Goal: Transaction & Acquisition: Purchase product/service

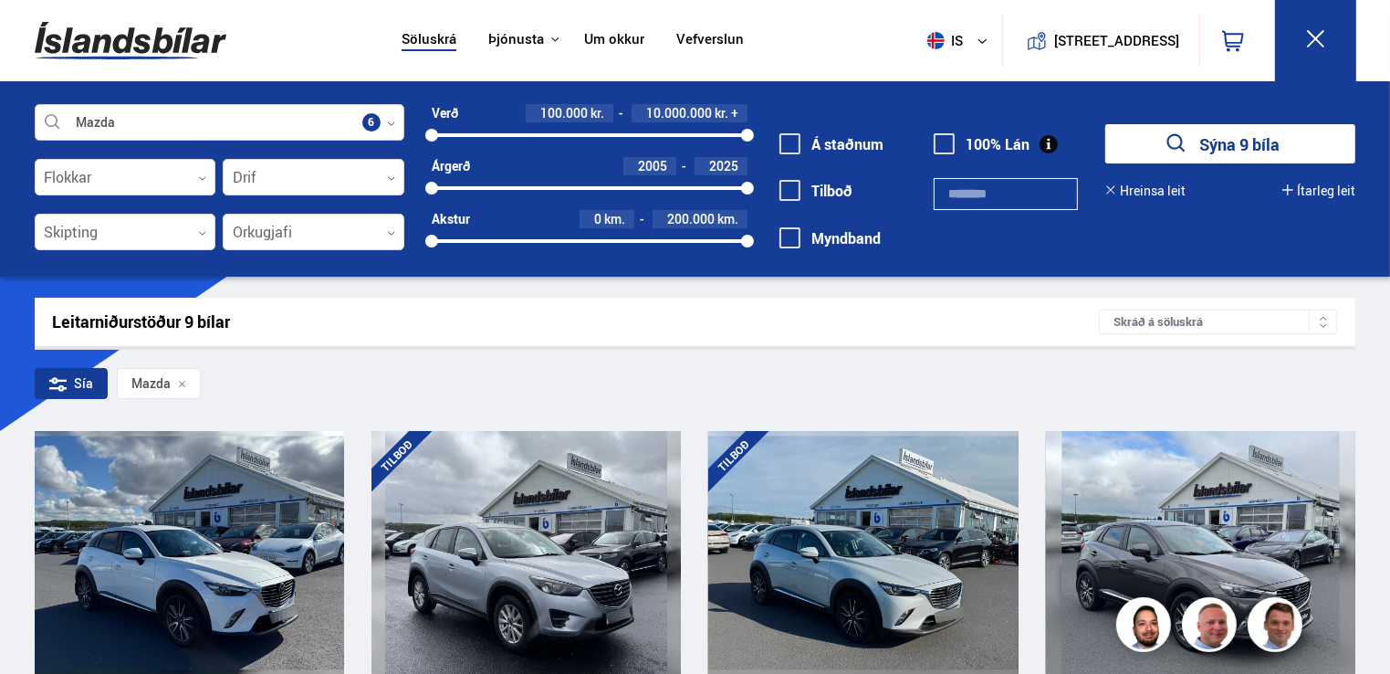
click at [172, 119] on div at bounding box center [220, 123] width 370 height 37
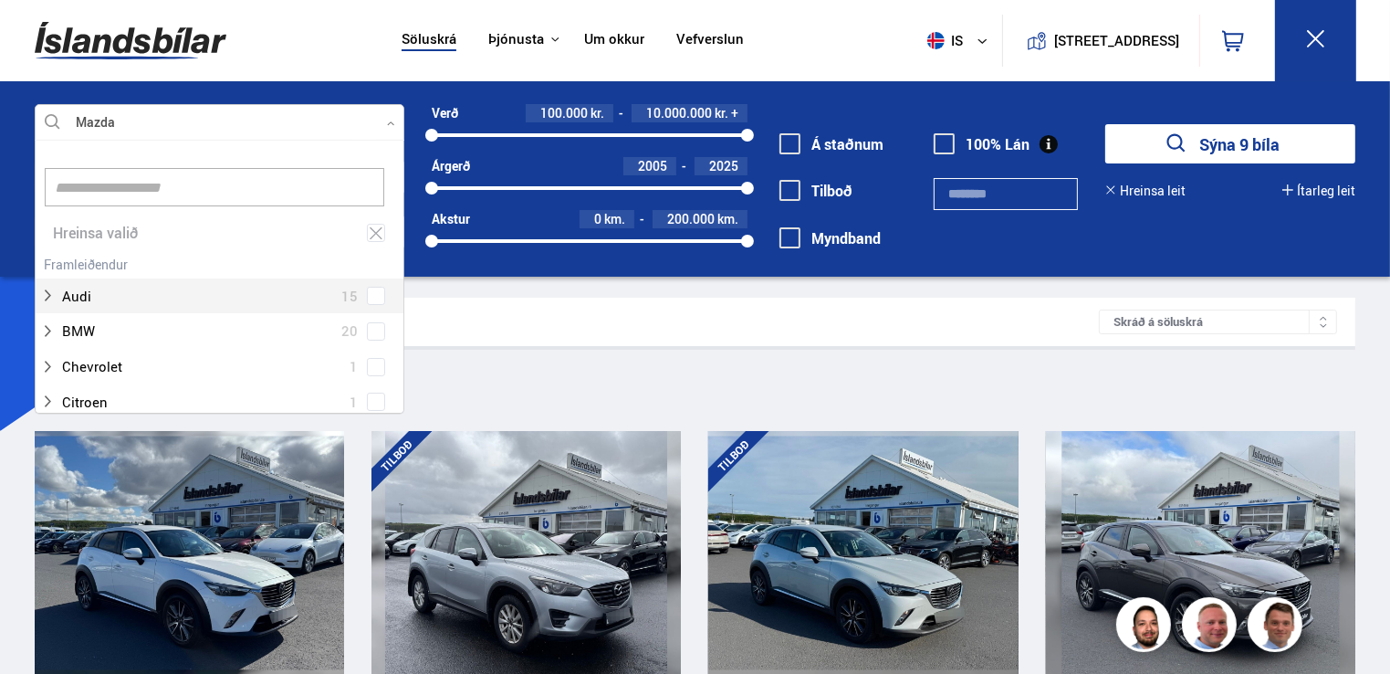
scroll to position [272, 364]
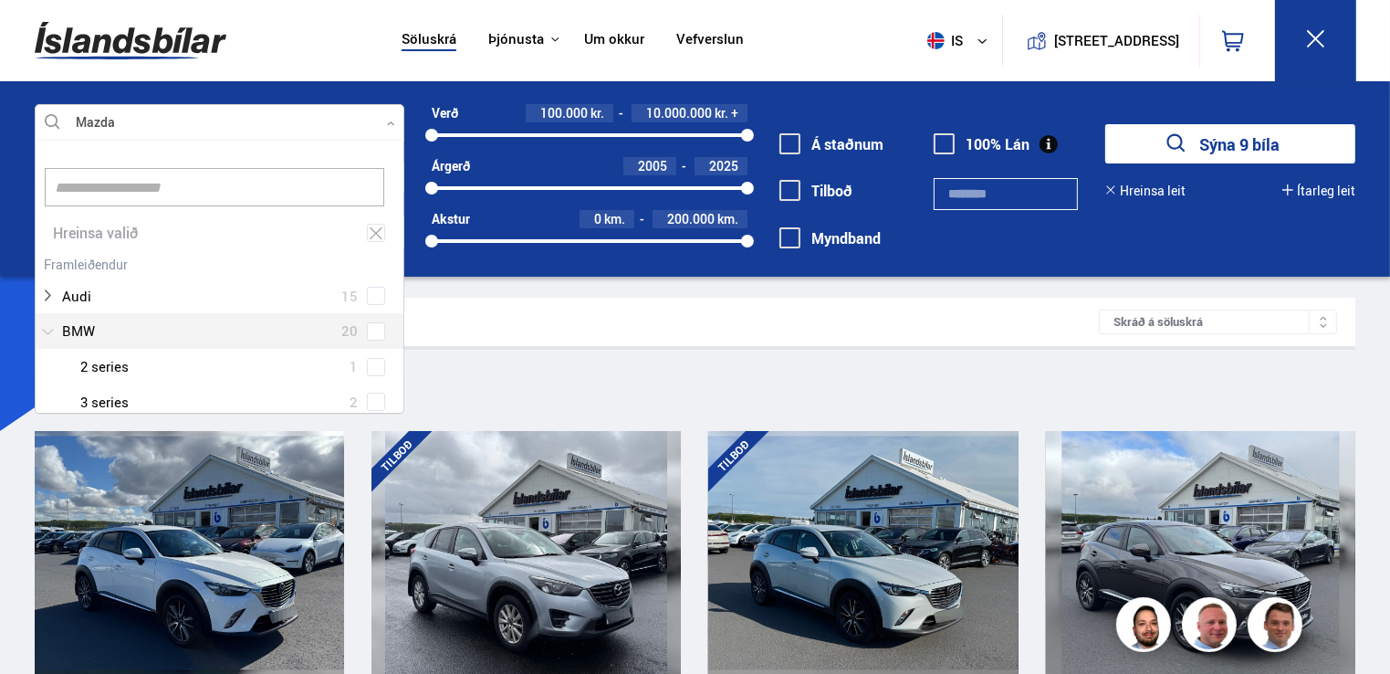
click at [117, 324] on div at bounding box center [201, 331] width 322 height 26
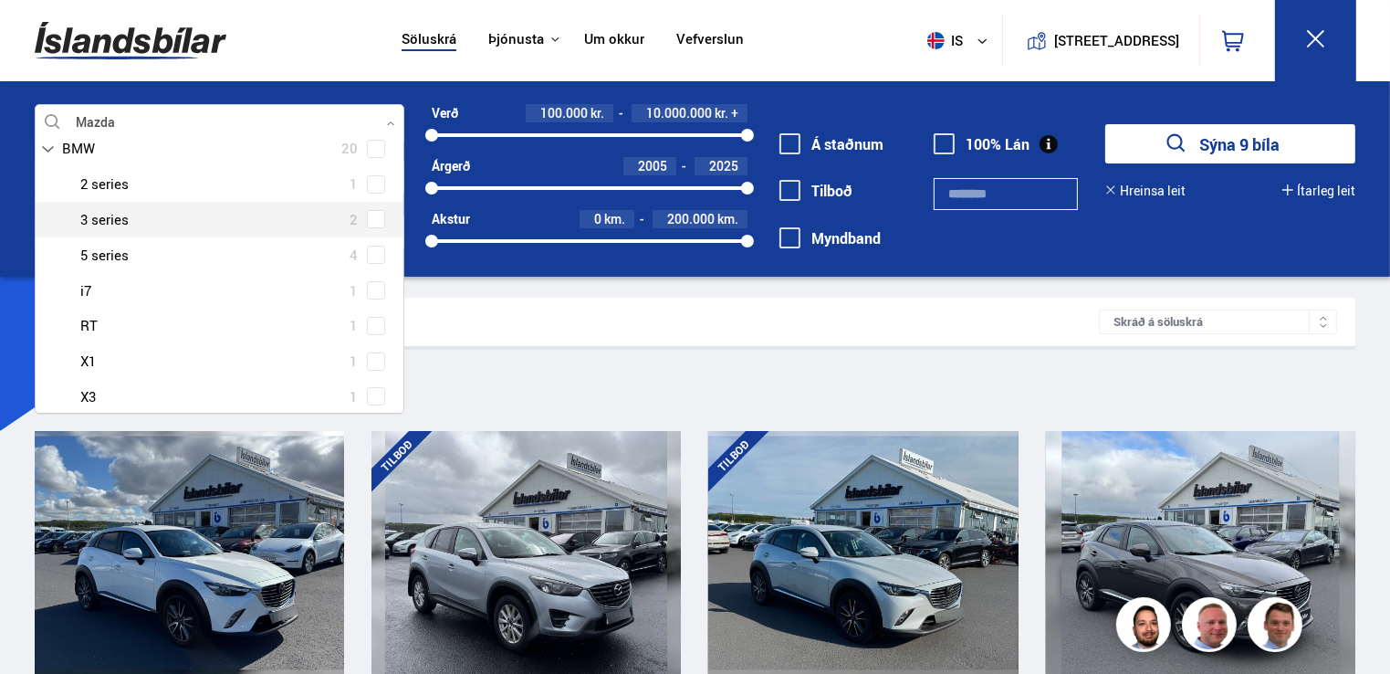
scroll to position [91, 0]
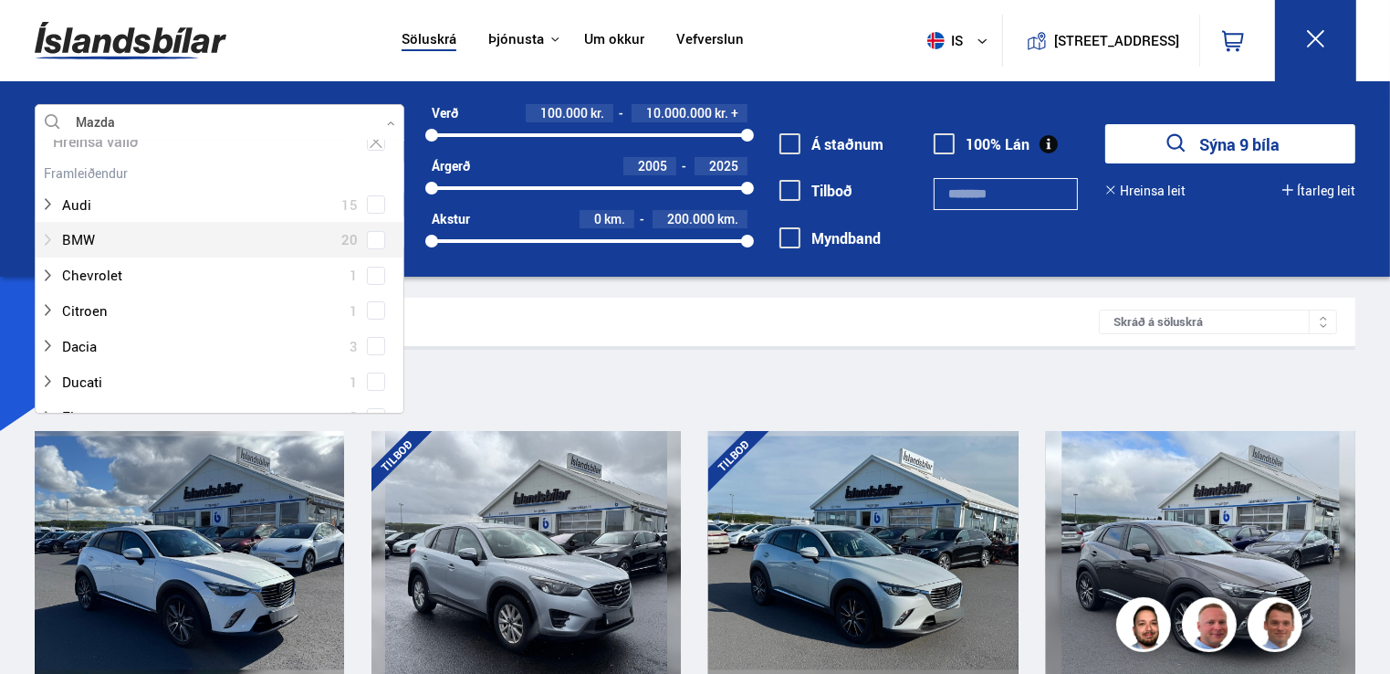
click at [146, 233] on div at bounding box center [201, 239] width 322 height 26
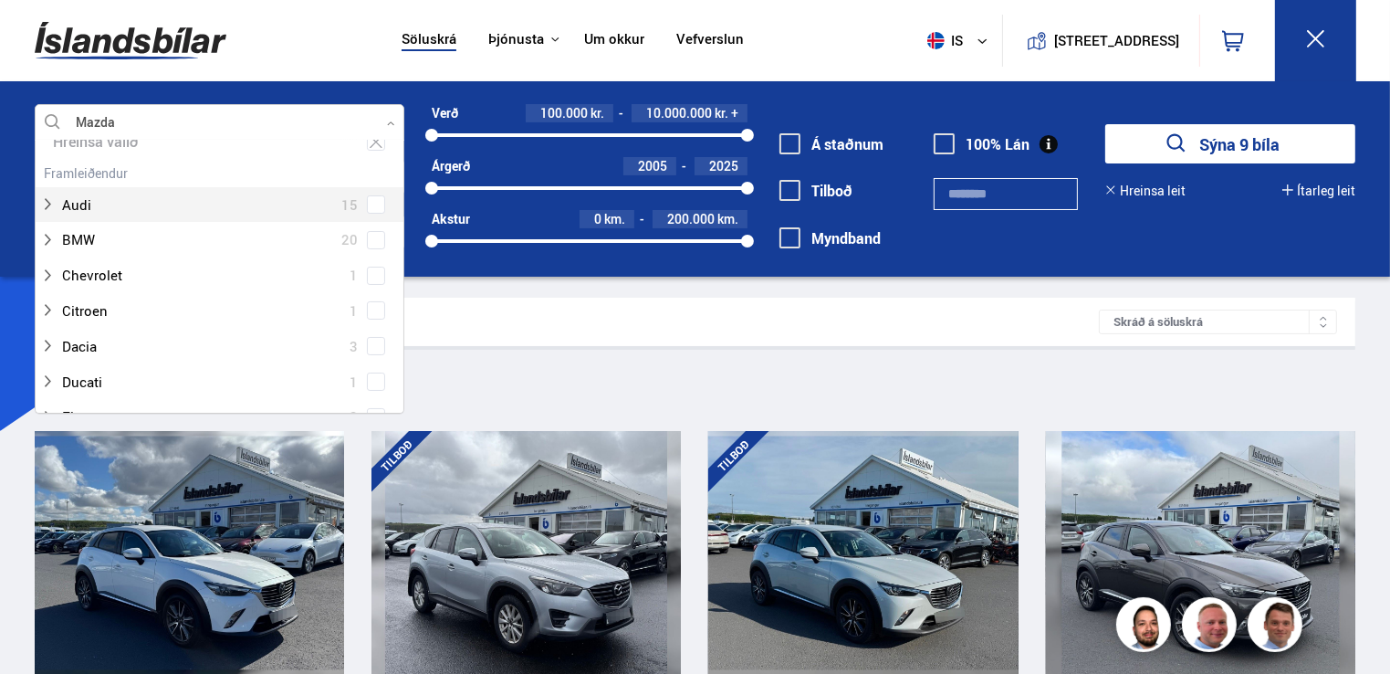
click at [182, 119] on div at bounding box center [220, 123] width 370 height 37
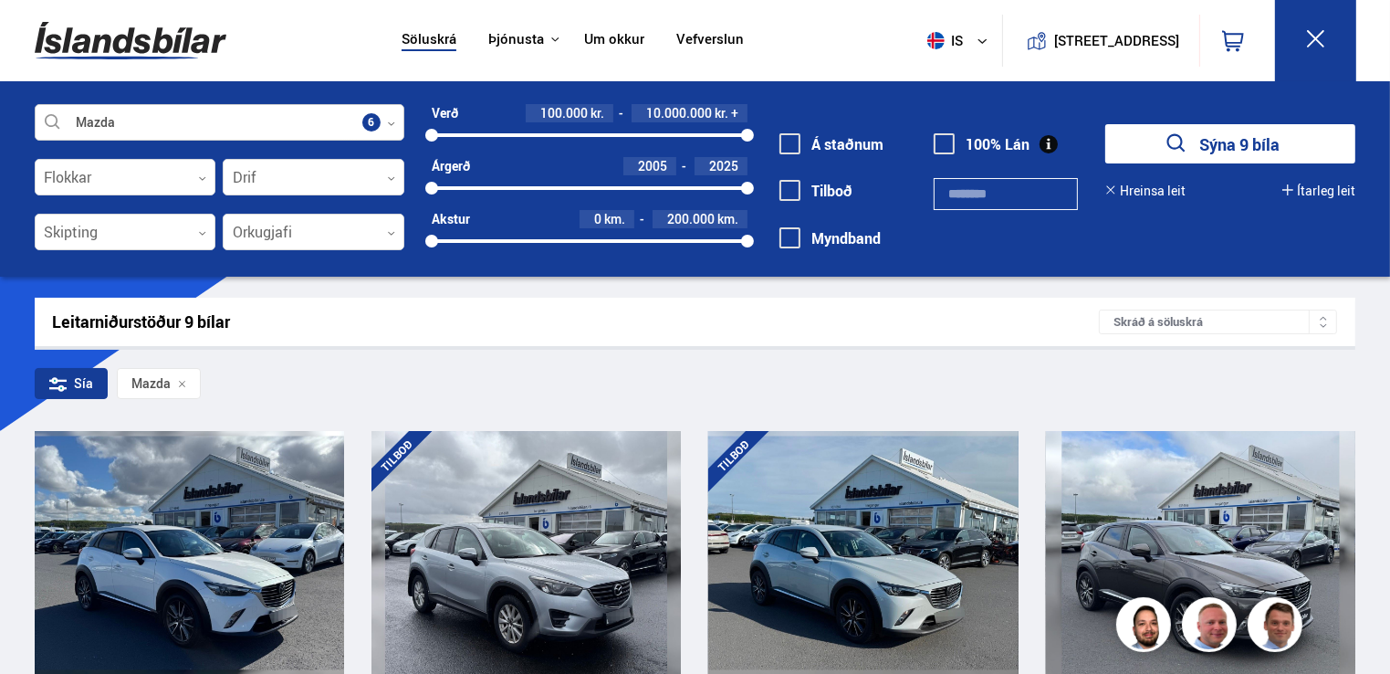
click at [172, 108] on div "Mazda Veldu framleiðanda, gerð eða eiginleika 6 Flokkar 0 Drif 0 Skipting 0 Ork…" at bounding box center [695, 178] width 1390 height 195
drag, startPoint x: 174, startPoint y: 109, endPoint x: 245, endPoint y: 129, distance: 73.1
click at [236, 126] on div at bounding box center [220, 123] width 370 height 37
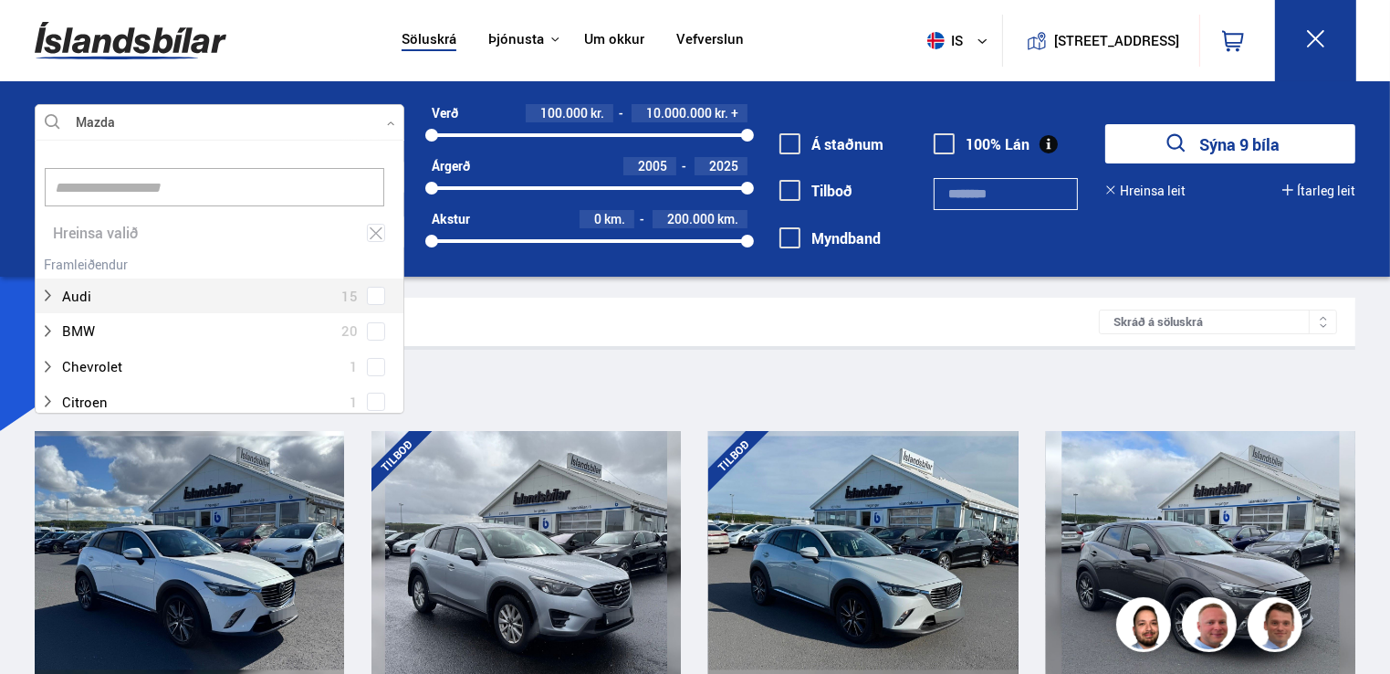
click at [260, 126] on div at bounding box center [220, 123] width 370 height 37
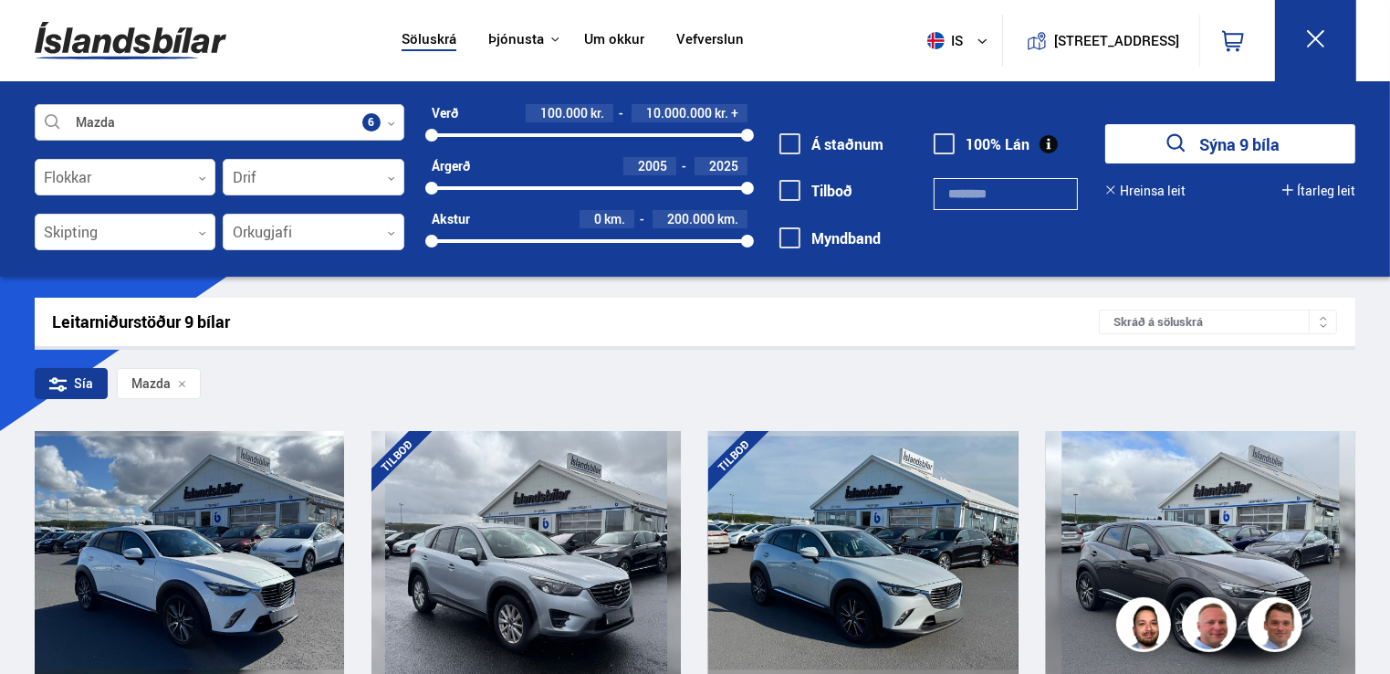
click at [260, 127] on div at bounding box center [220, 123] width 370 height 37
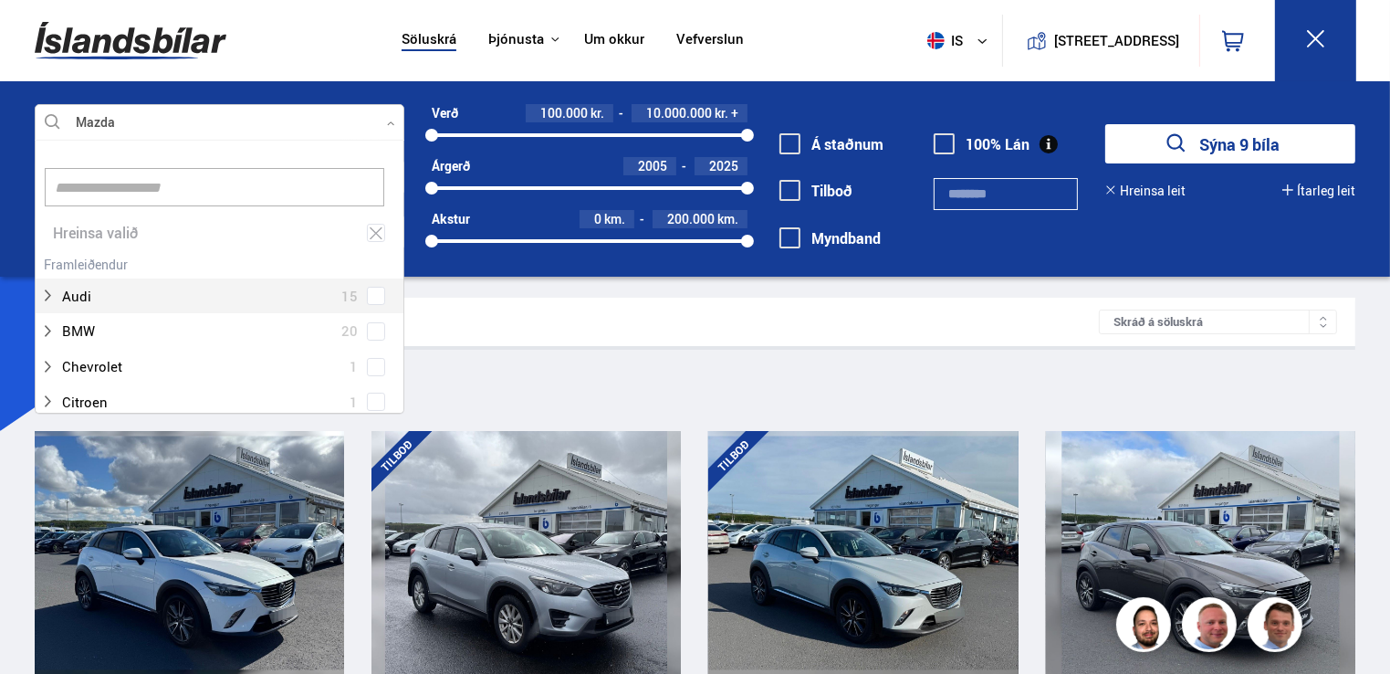
scroll to position [272, 364]
type input "***"
click at [1105, 124] on button "Sýna 9 bíla" at bounding box center [1230, 143] width 250 height 39
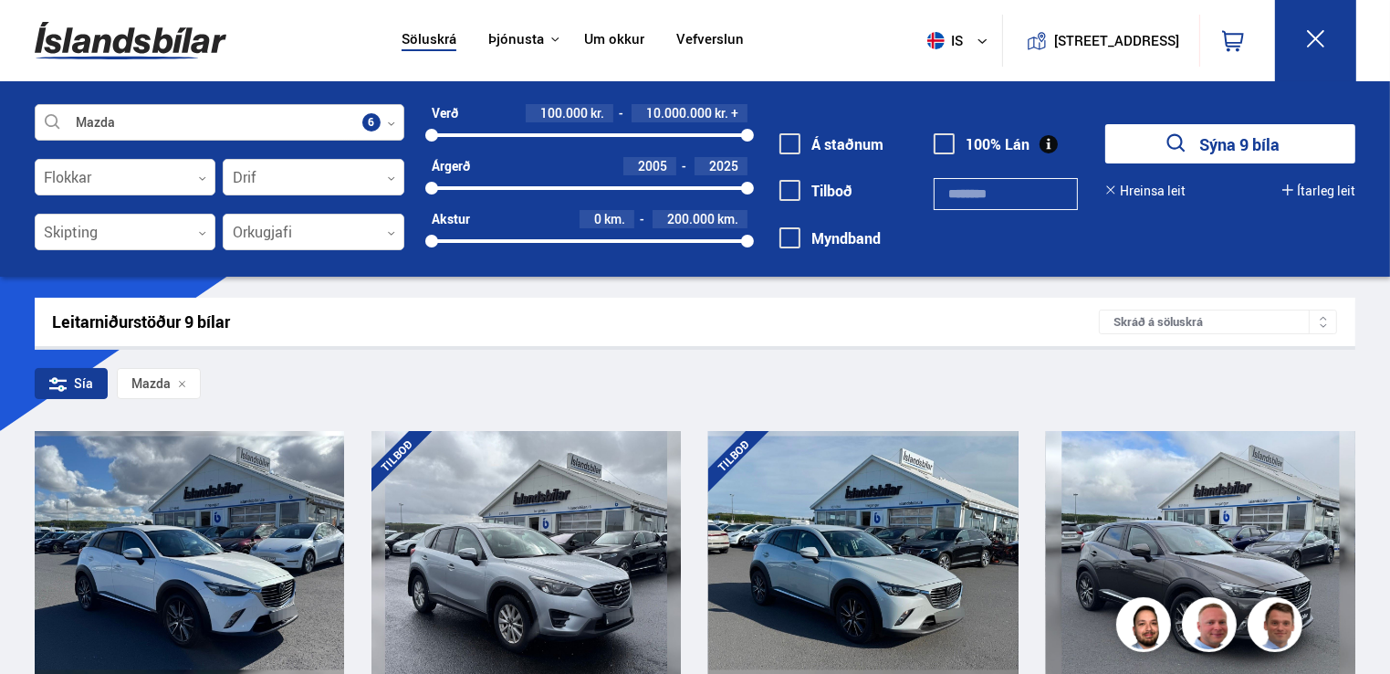
click at [307, 114] on div at bounding box center [220, 123] width 370 height 37
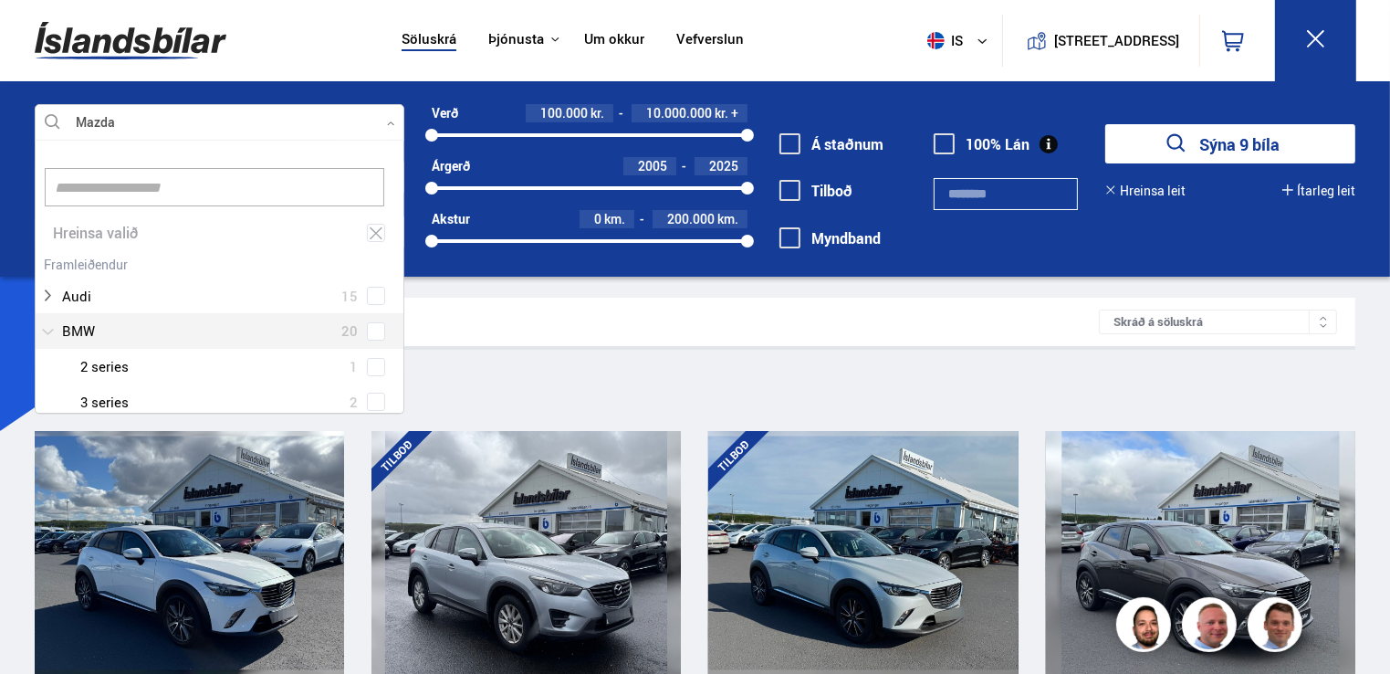
click at [97, 330] on div at bounding box center [201, 331] width 322 height 26
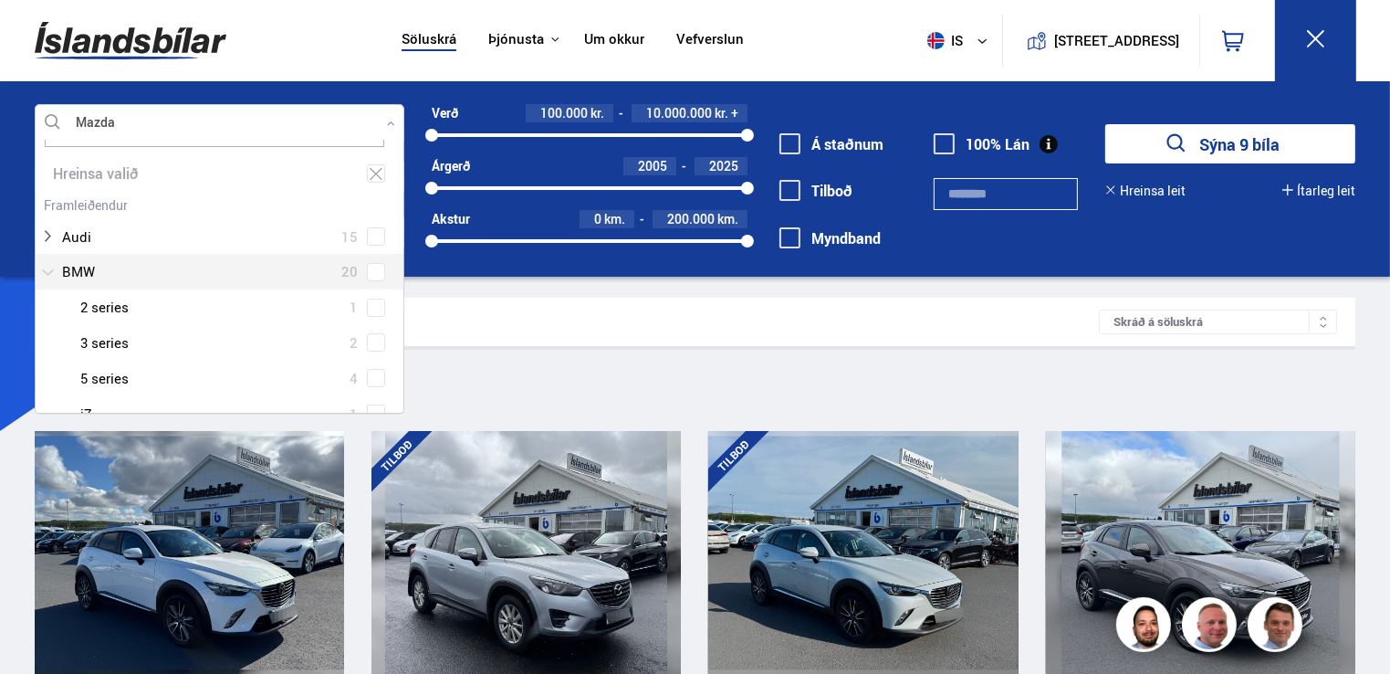
scroll to position [91, 0]
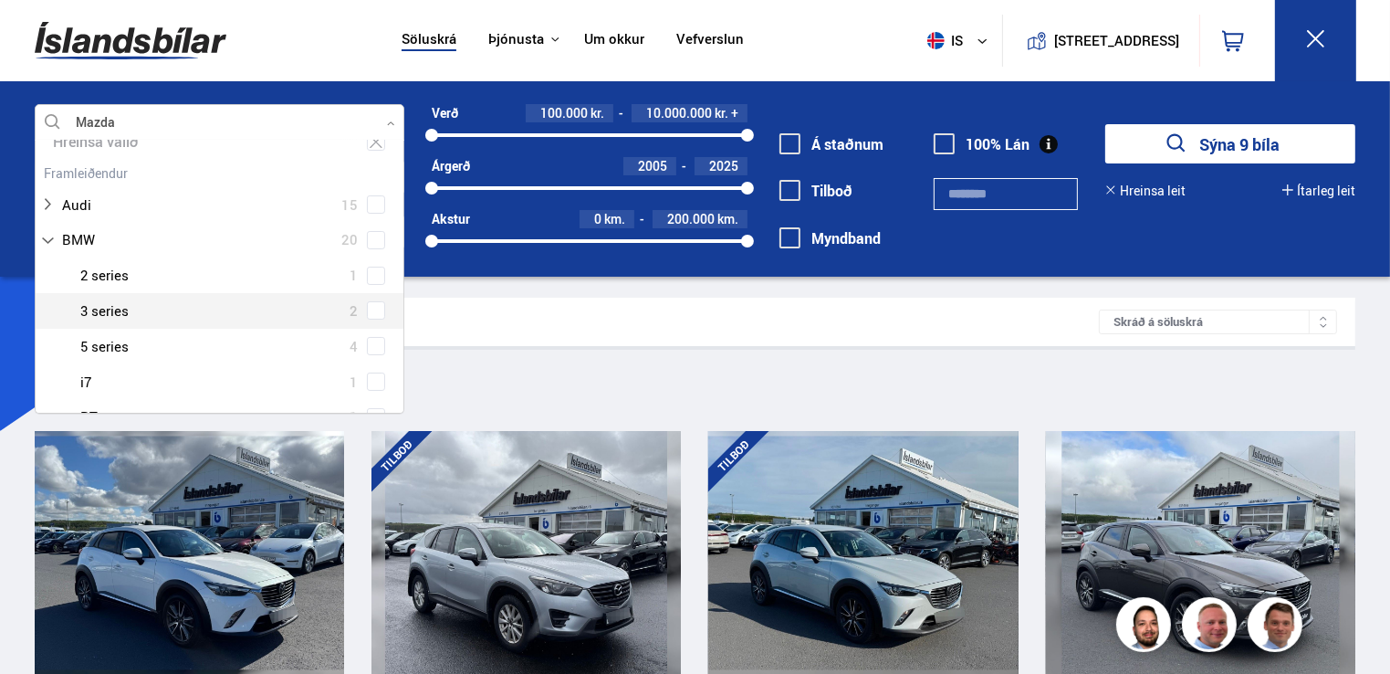
click at [110, 317] on div at bounding box center [238, 311] width 322 height 26
click at [108, 306] on div at bounding box center [238, 311] width 322 height 26
click at [95, 308] on div at bounding box center [238, 311] width 322 height 26
click at [117, 308] on div at bounding box center [238, 311] width 322 height 26
click at [77, 299] on div at bounding box center [238, 311] width 322 height 26
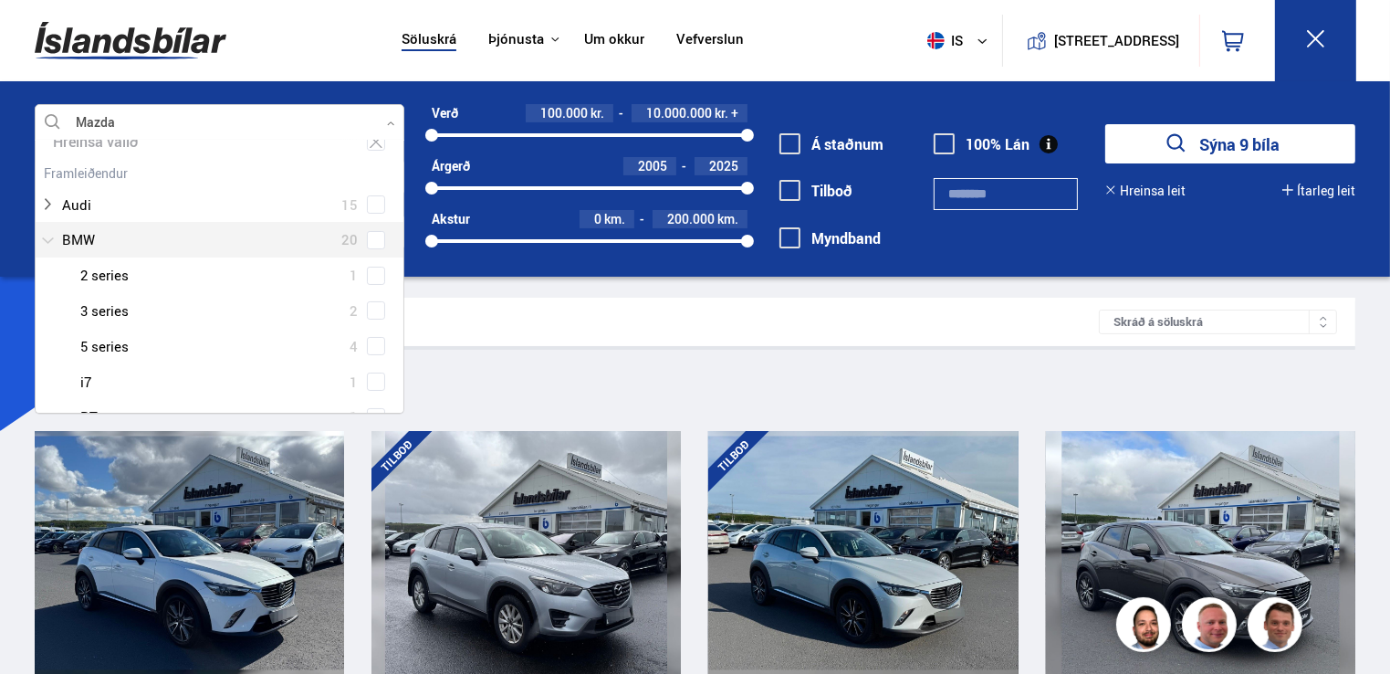
click at [57, 240] on div at bounding box center [201, 239] width 322 height 26
click at [59, 240] on div at bounding box center [201, 239] width 322 height 26
click at [99, 239] on div at bounding box center [201, 239] width 322 height 26
click at [102, 246] on div at bounding box center [201, 239] width 322 height 26
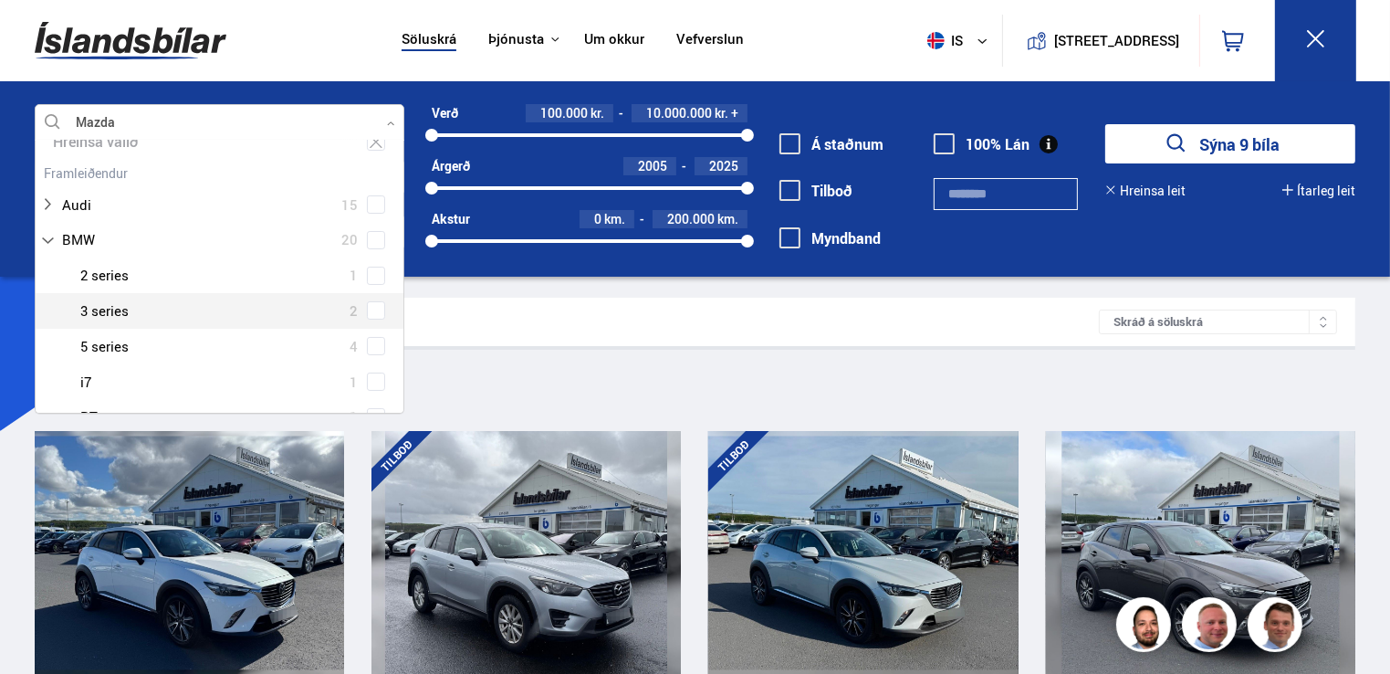
click at [105, 305] on div at bounding box center [238, 311] width 322 height 26
click at [78, 373] on div at bounding box center [238, 382] width 322 height 26
click at [84, 320] on div "BMW 3 series 2" at bounding box center [220, 311] width 368 height 36
click at [85, 319] on div at bounding box center [238, 311] width 322 height 26
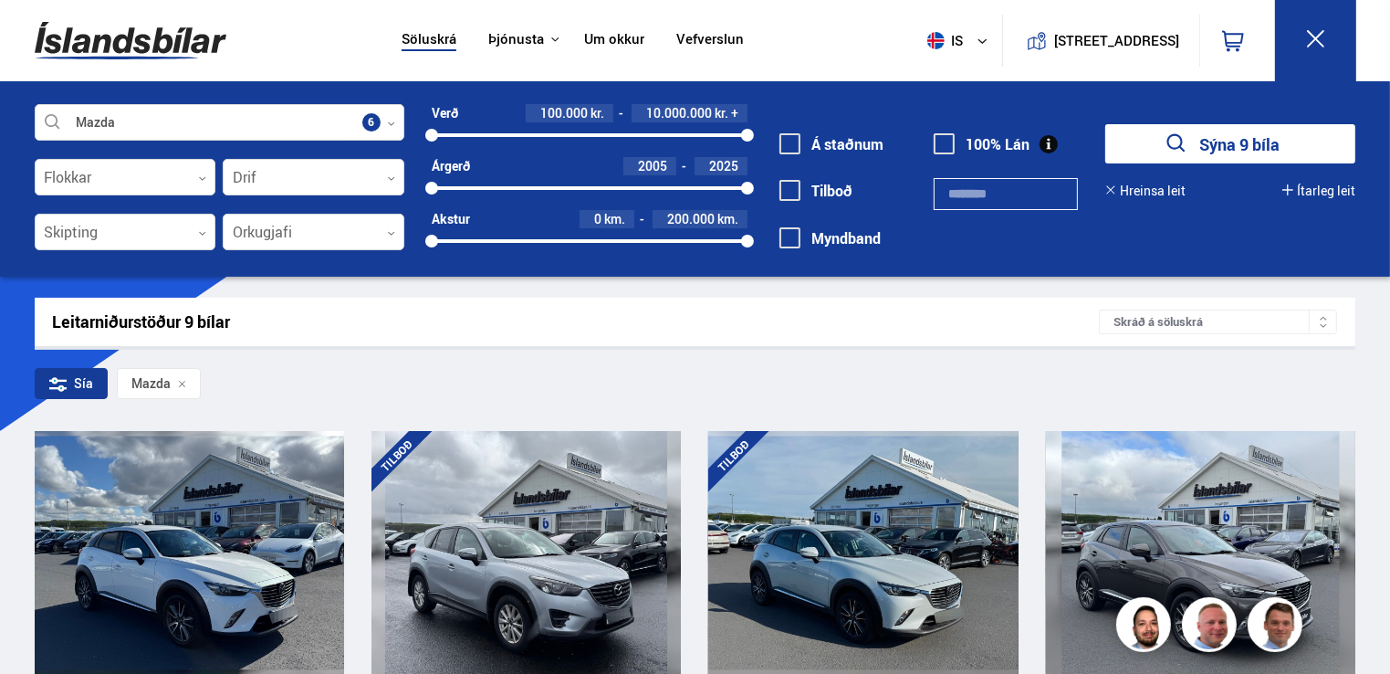
click at [348, 93] on div "Mazda Veldu framleiðanda, gerð eða eiginleika 6 Flokkar 0 Drif 0 Skipting 0 Ork…" at bounding box center [695, 178] width 1390 height 195
click at [135, 54] on img at bounding box center [131, 40] width 192 height 59
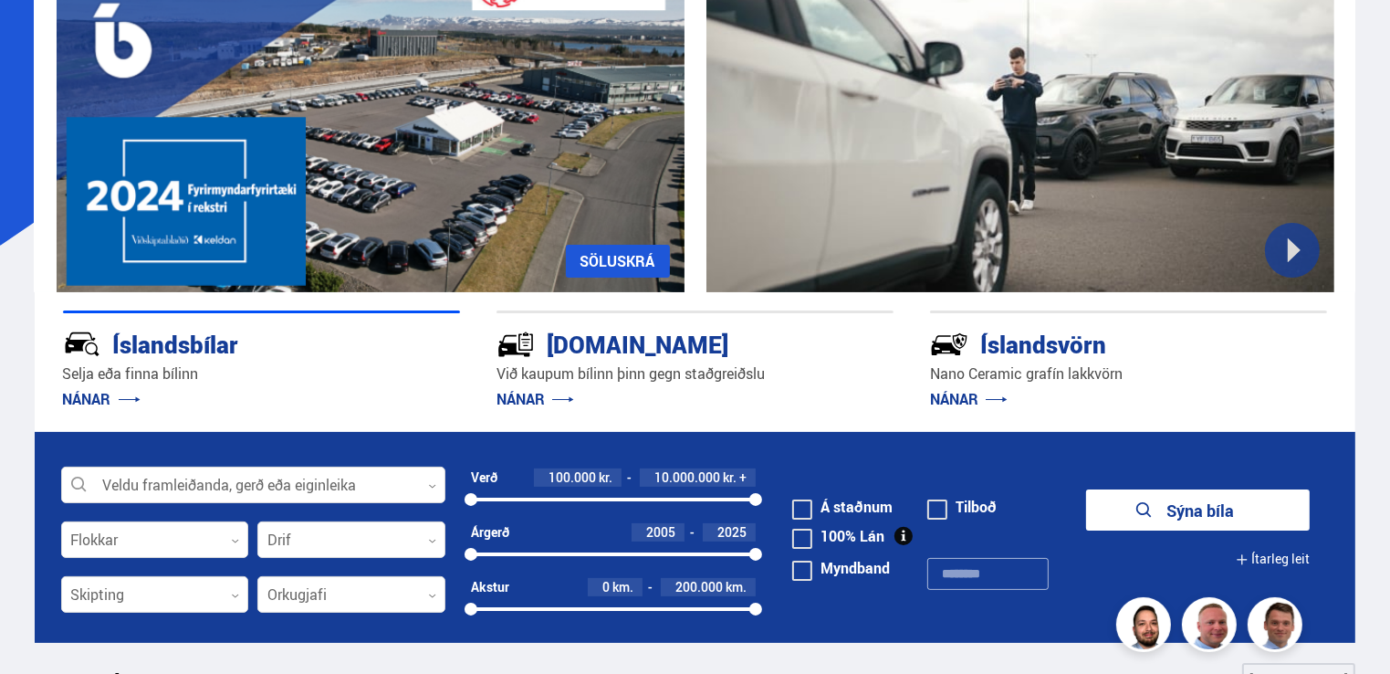
scroll to position [365, 0]
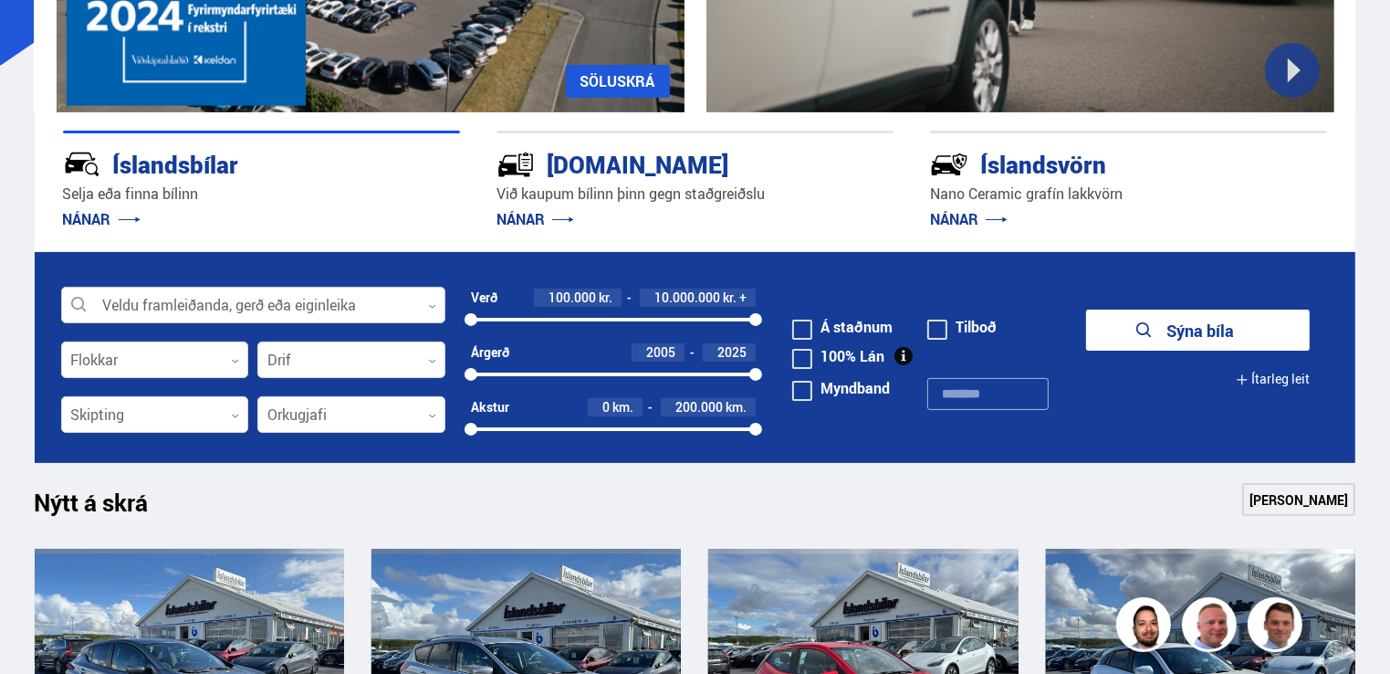
click at [196, 312] on div at bounding box center [253, 305] width 384 height 37
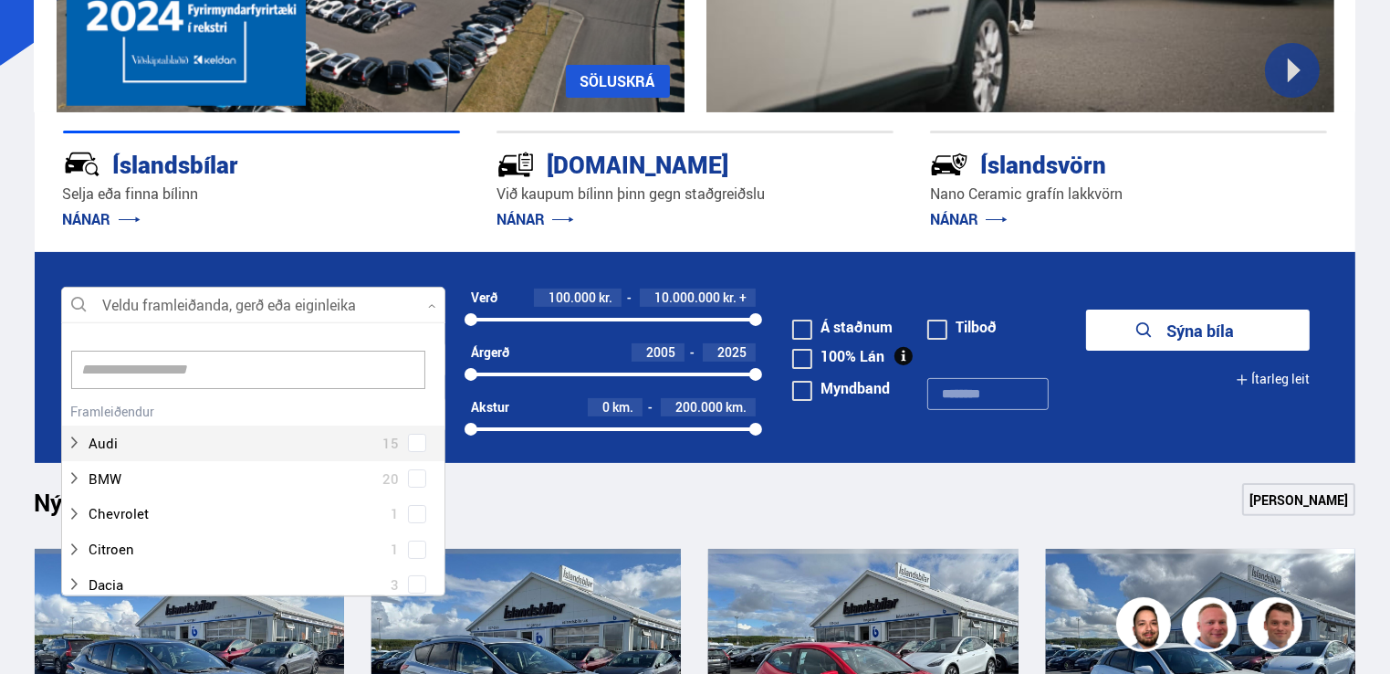
scroll to position [272, 378]
click at [137, 475] on div at bounding box center [235, 478] width 337 height 26
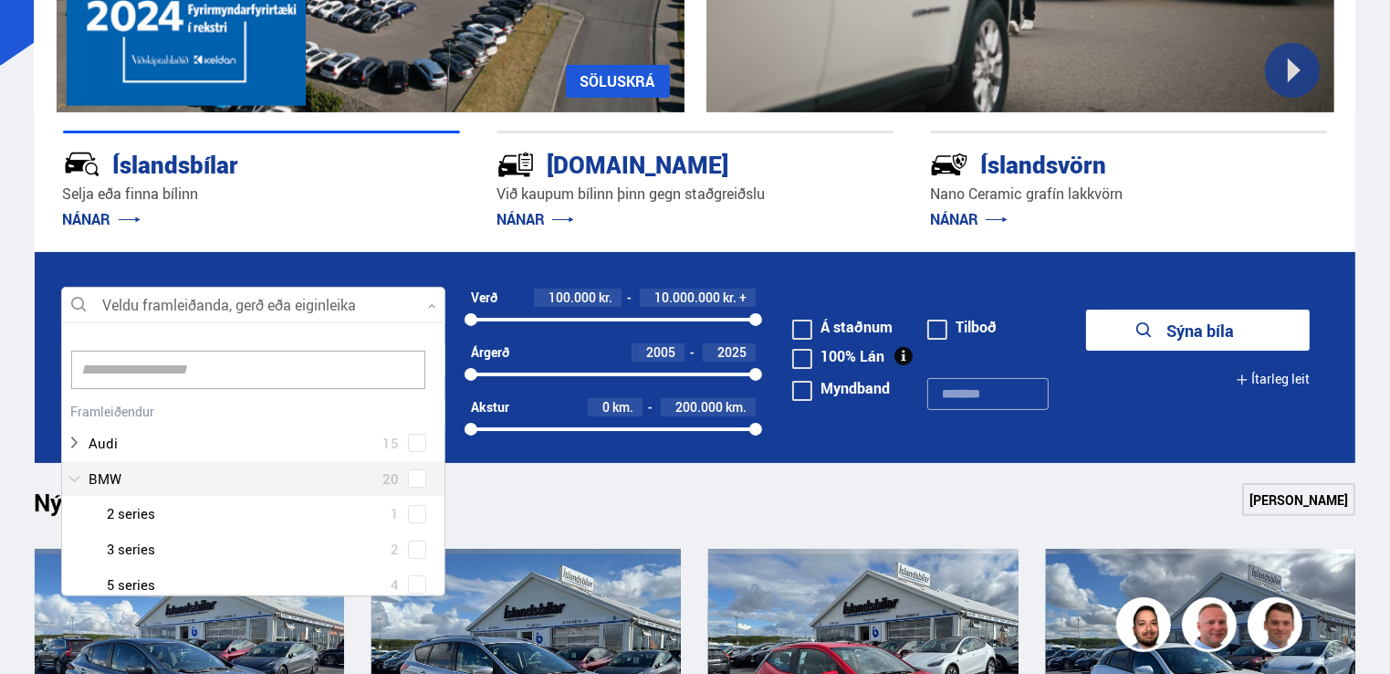
click at [134, 473] on div at bounding box center [235, 478] width 337 height 26
click at [133, 473] on div at bounding box center [235, 478] width 337 height 26
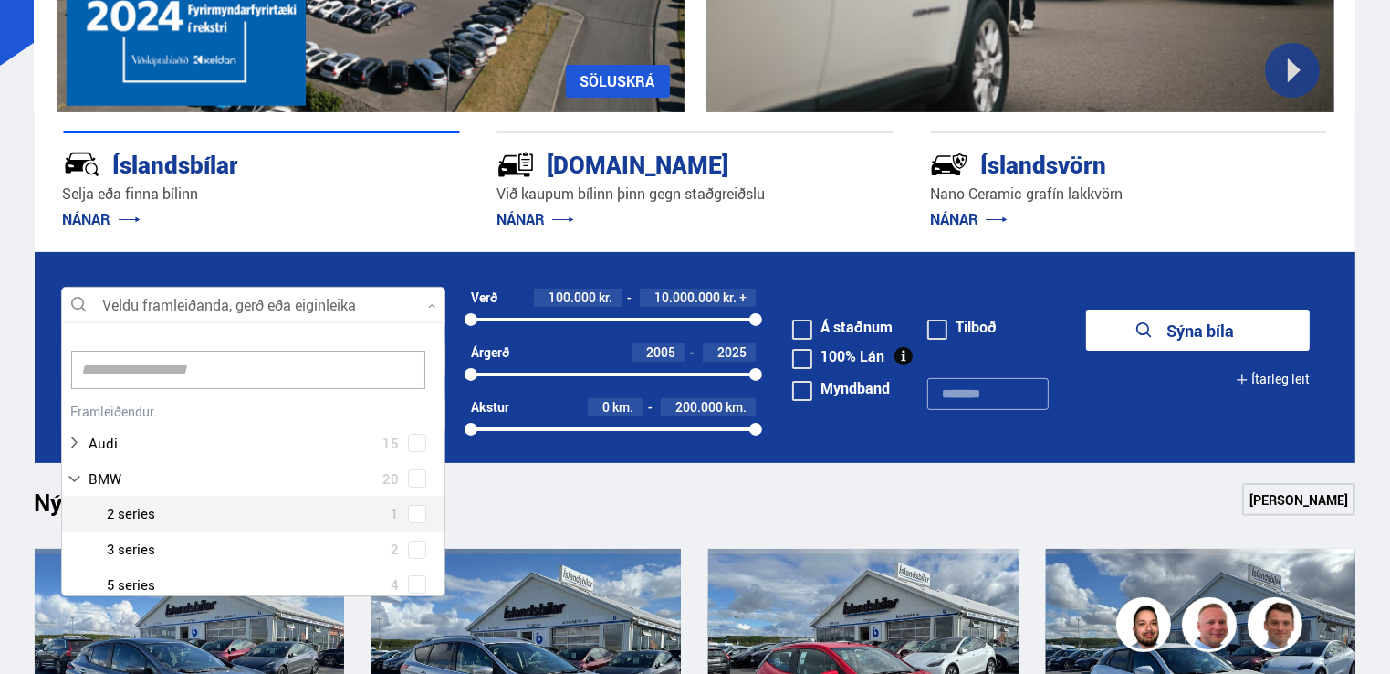
click at [142, 509] on div at bounding box center [271, 513] width 337 height 26
drag, startPoint x: 246, startPoint y: 517, endPoint x: 302, endPoint y: 511, distance: 56.0
click at [263, 513] on div at bounding box center [271, 513] width 337 height 26
click at [321, 508] on div at bounding box center [271, 513] width 337 height 26
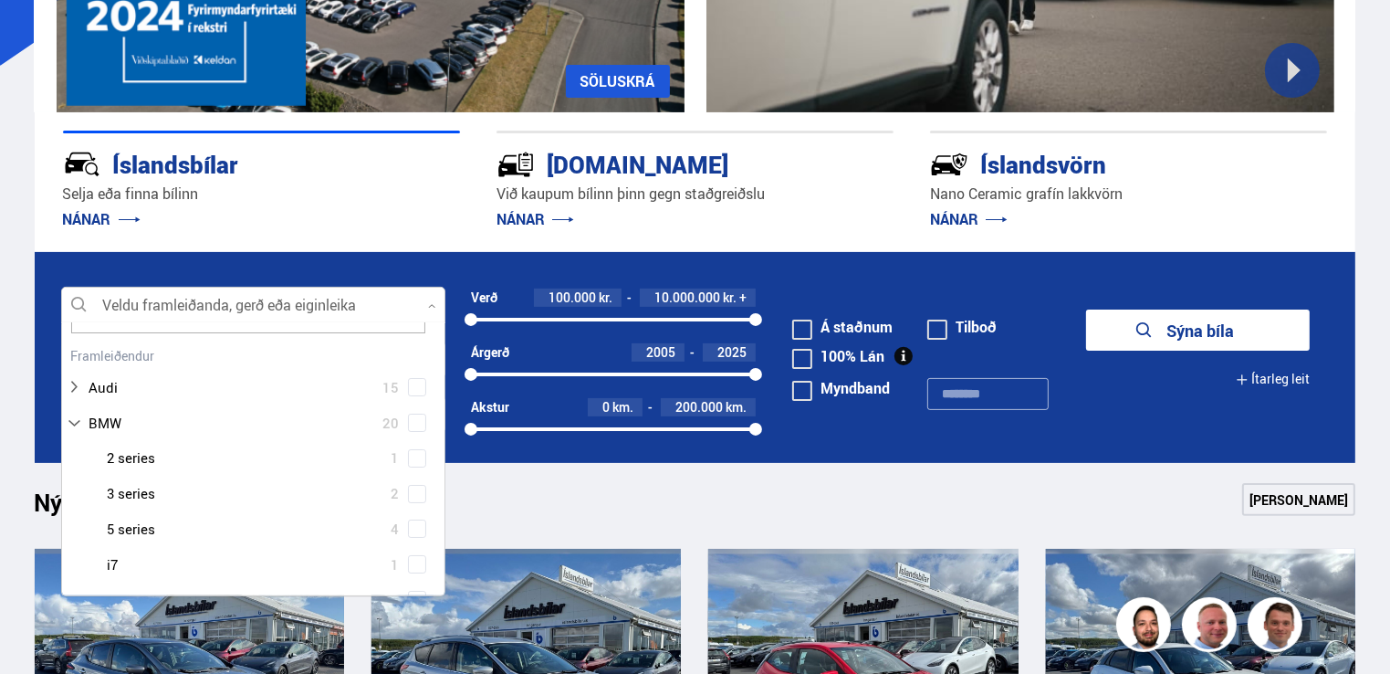
scroll to position [0, 0]
